Goal: Transaction & Acquisition: Download file/media

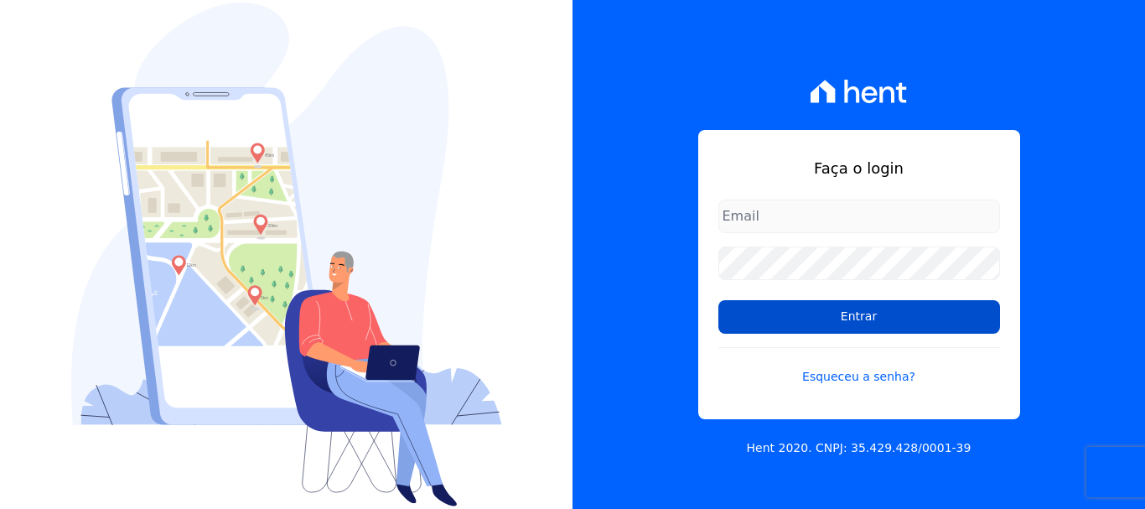
type input "erica@petraeng.com.br"
click at [856, 316] on input "Entrar" at bounding box center [859, 317] width 282 height 34
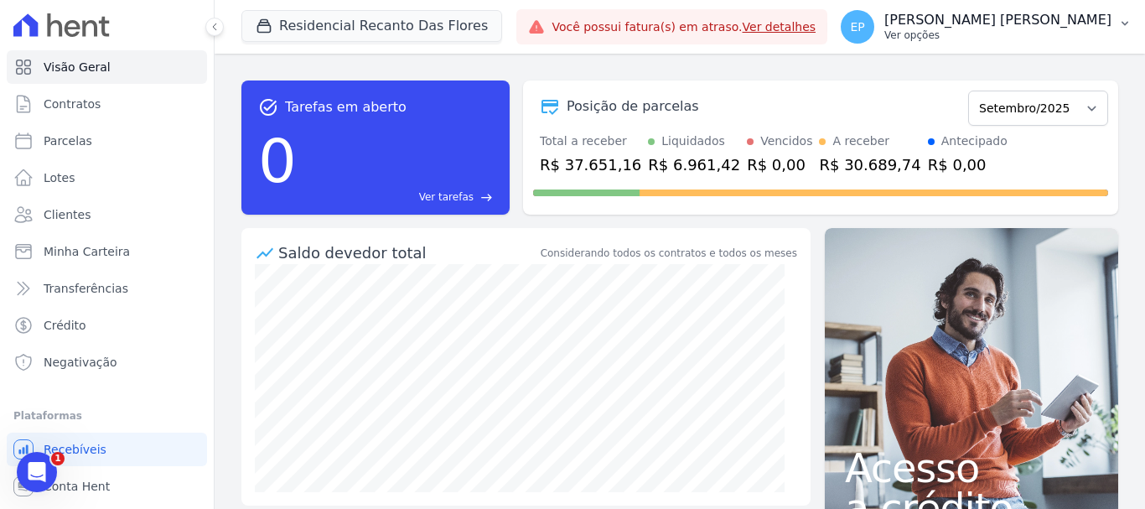
drag, startPoint x: 1066, startPoint y: 34, endPoint x: 1113, endPoint y: 62, distance: 54.9
click at [1067, 34] on p "Ver opções" at bounding box center [997, 34] width 227 height 13
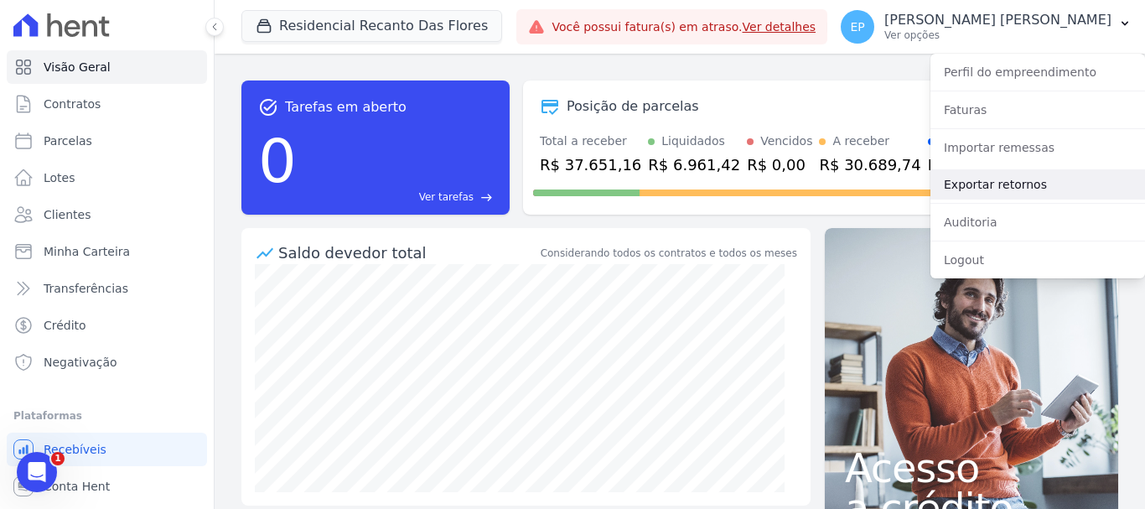
click at [966, 182] on link "Exportar retornos" at bounding box center [1037, 184] width 214 height 30
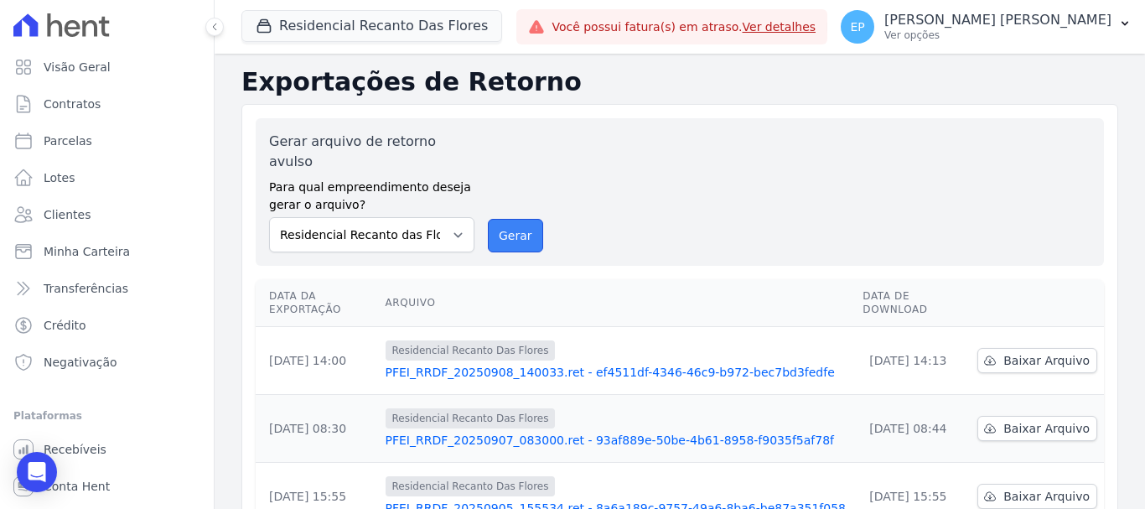
click at [524, 219] on button "Gerar" at bounding box center [515, 236] width 55 height 34
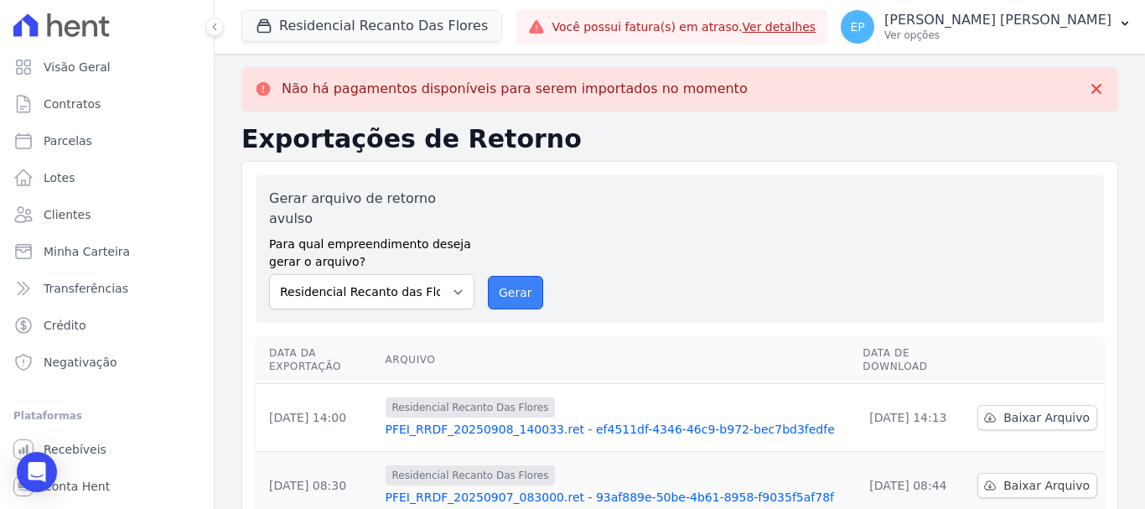
drag, startPoint x: 514, startPoint y: 271, endPoint x: 640, endPoint y: 121, distance: 195.7
click at [514, 276] on button "Gerar" at bounding box center [515, 293] width 55 height 34
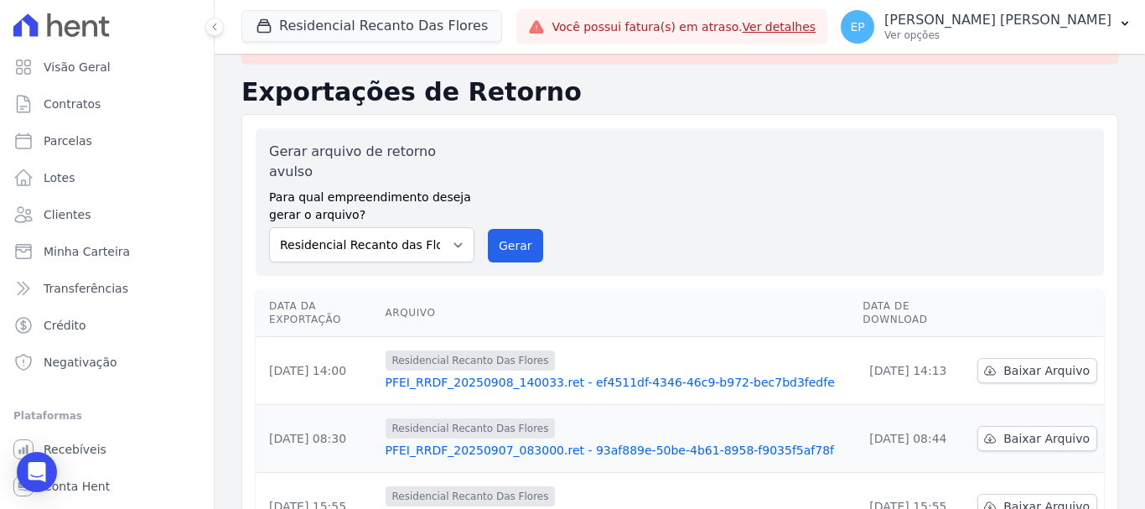
scroll to position [84, 0]
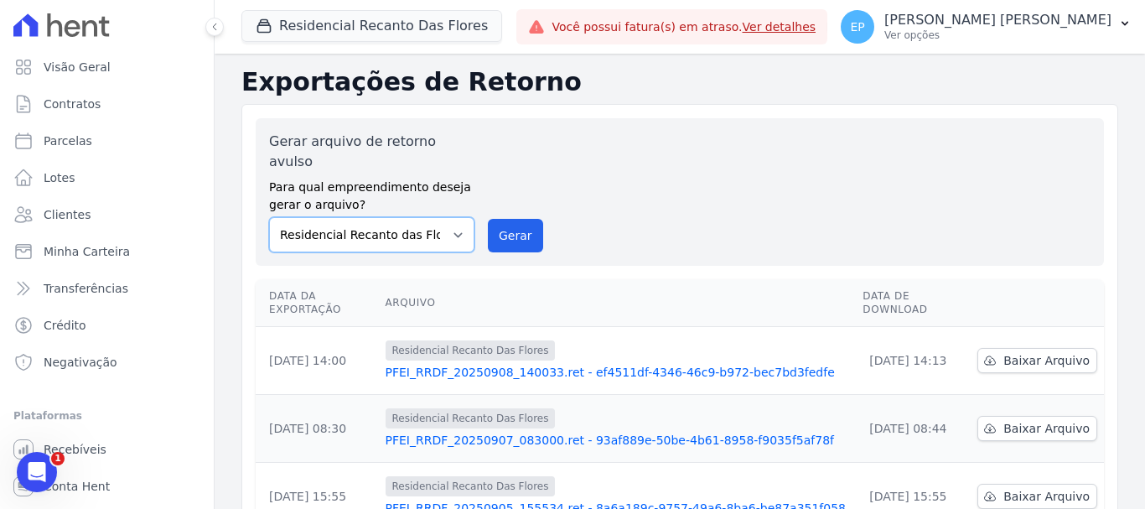
click at [318, 217] on select "Residencial [GEOGRAPHIC_DATA] Residencial Recanto das Flores" at bounding box center [371, 234] width 205 height 35
select select "676d65bc-c0c9-47de-aba1-80f9b00b3362"
click at [269, 217] on select "Residencial [GEOGRAPHIC_DATA] Residencial Recanto das Flores" at bounding box center [371, 234] width 205 height 35
click at [351, 27] on button "Residencial Recanto Das Flores" at bounding box center [371, 26] width 261 height 32
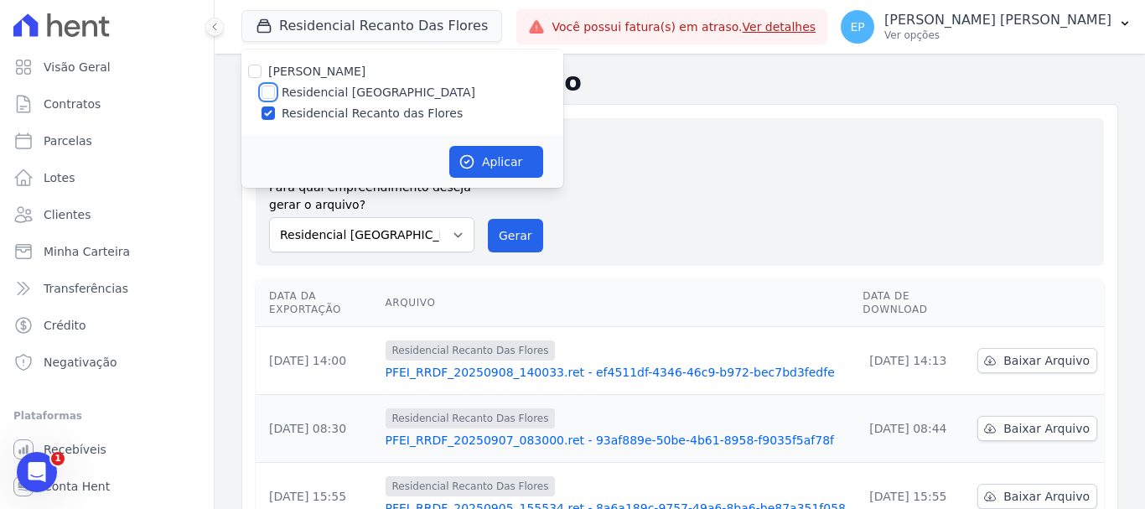
drag, startPoint x: 263, startPoint y: 89, endPoint x: 261, endPoint y: 101, distance: 11.8
click at [263, 90] on input "Residencial [GEOGRAPHIC_DATA]" at bounding box center [267, 91] width 13 height 13
checkbox input "true"
drag, startPoint x: 261, startPoint y: 114, endPoint x: 276, endPoint y: 117, distance: 15.4
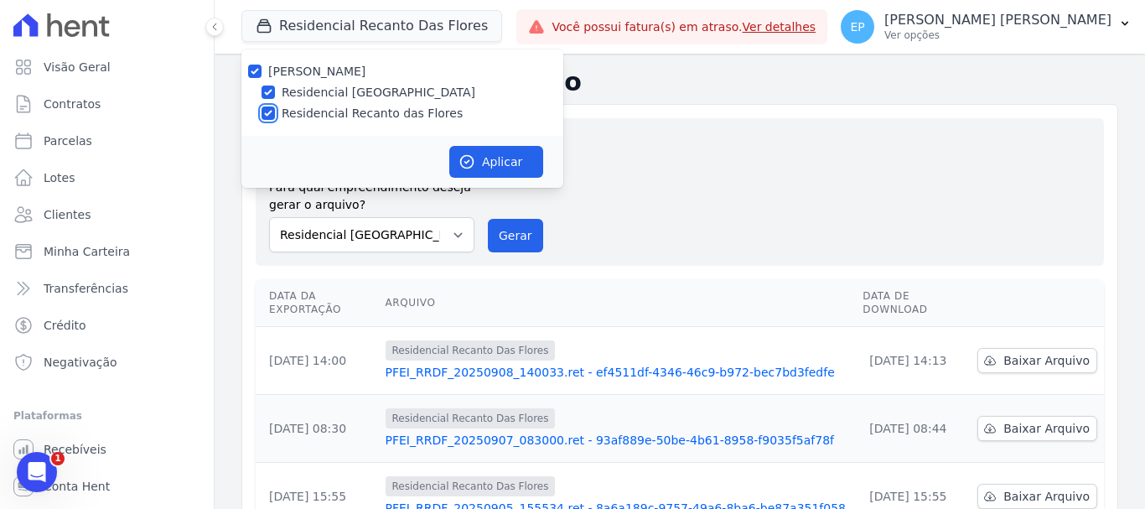
click at [262, 114] on input "Residencial Recanto das Flores" at bounding box center [267, 112] width 13 height 13
checkbox input "false"
drag, startPoint x: 499, startPoint y: 166, endPoint x: 496, endPoint y: 187, distance: 21.1
click at [498, 165] on button "Aplicar" at bounding box center [496, 162] width 94 height 32
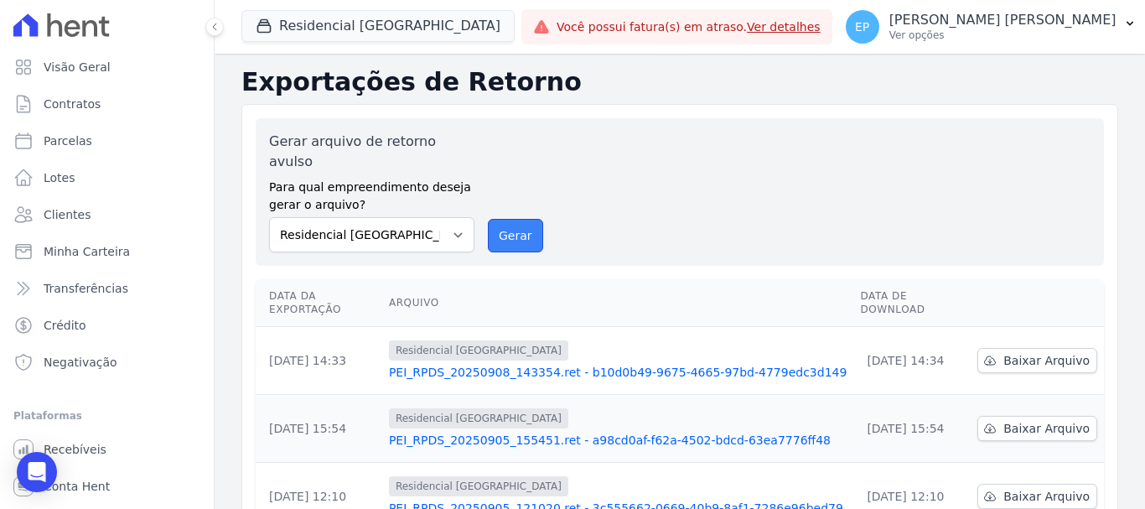
click at [511, 220] on button "Gerar" at bounding box center [515, 236] width 55 height 34
click at [1039, 352] on span "Baixar Arquivo" at bounding box center [1046, 360] width 86 height 17
